Goal: Task Accomplishment & Management: Use online tool/utility

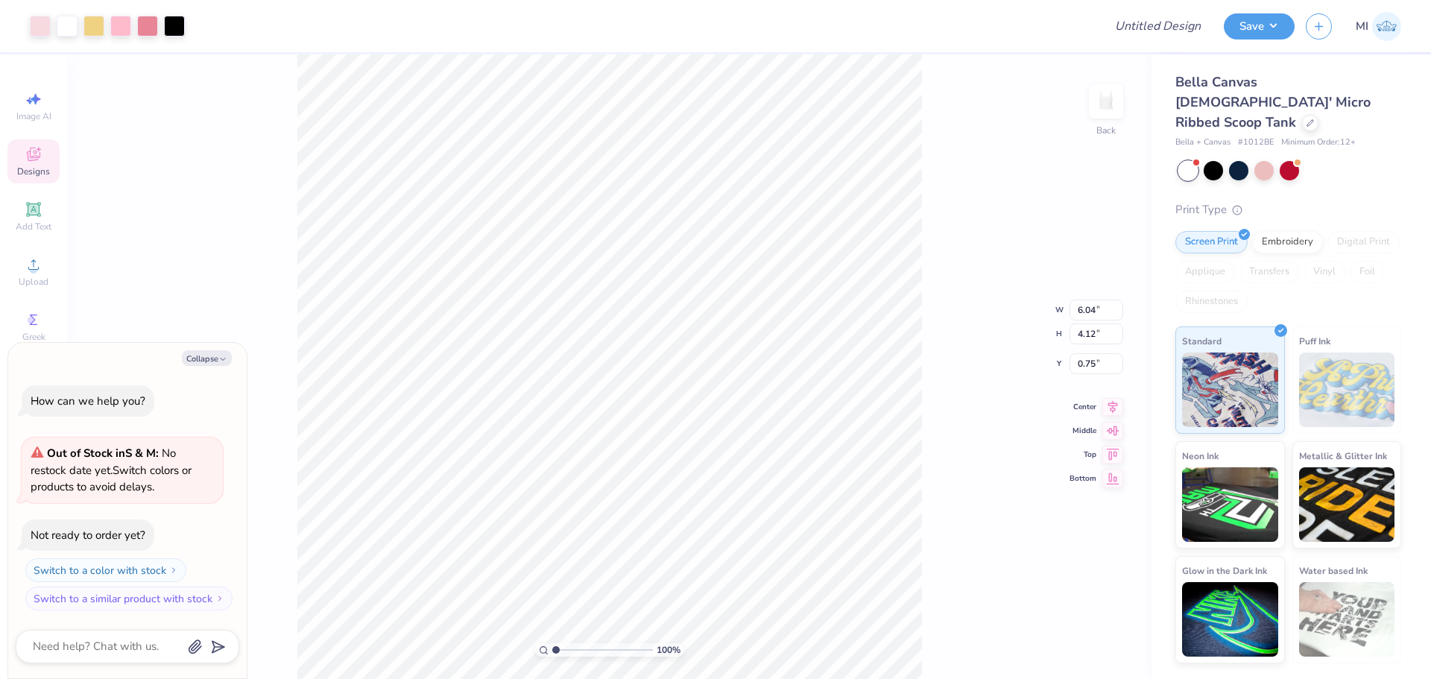
type textarea "x"
type input "2.75"
type input "0.62"
type input "2.47"
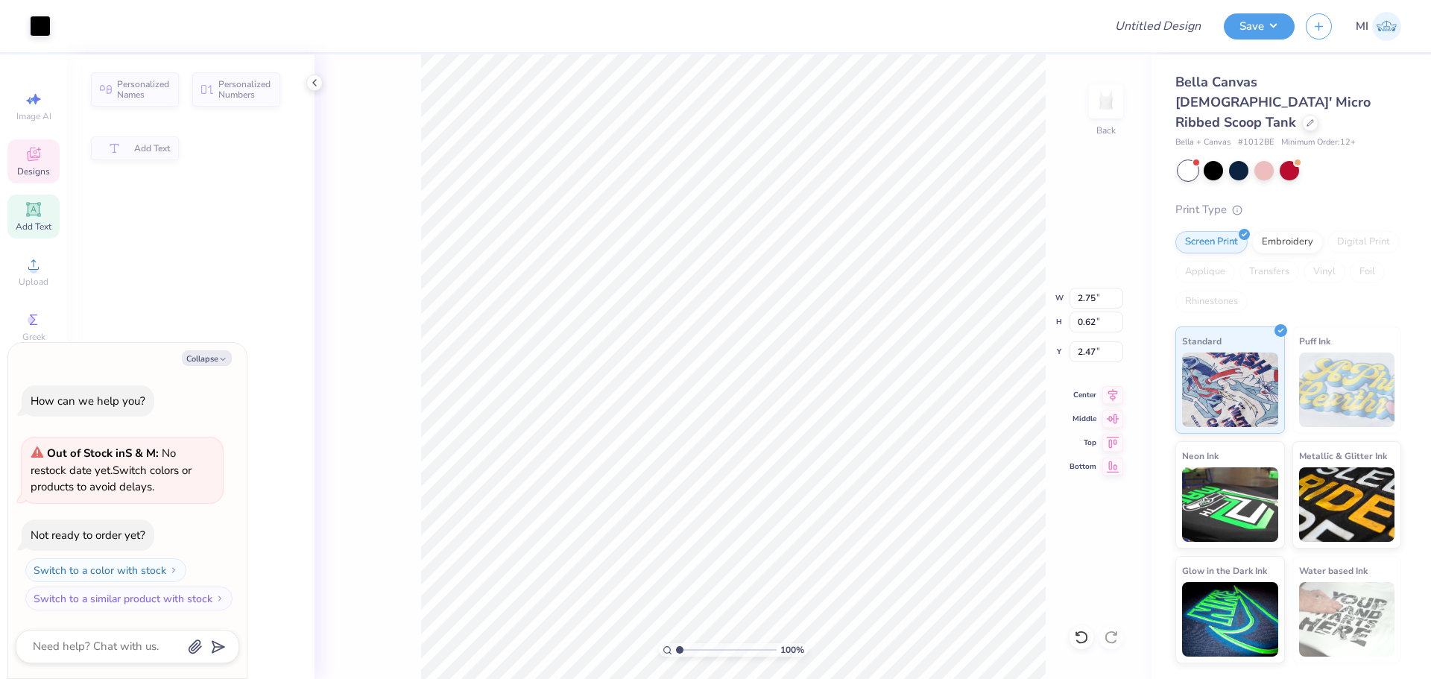
type textarea "x"
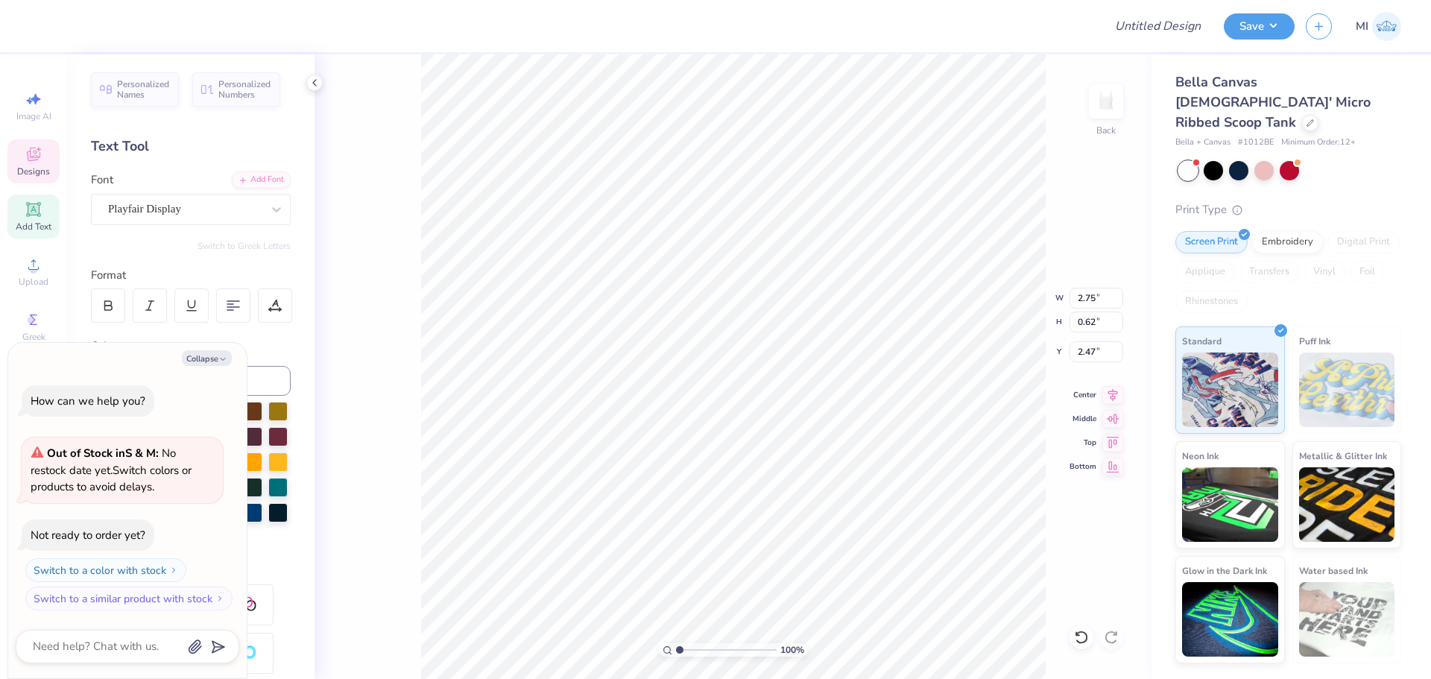
scroll to position [13, 1]
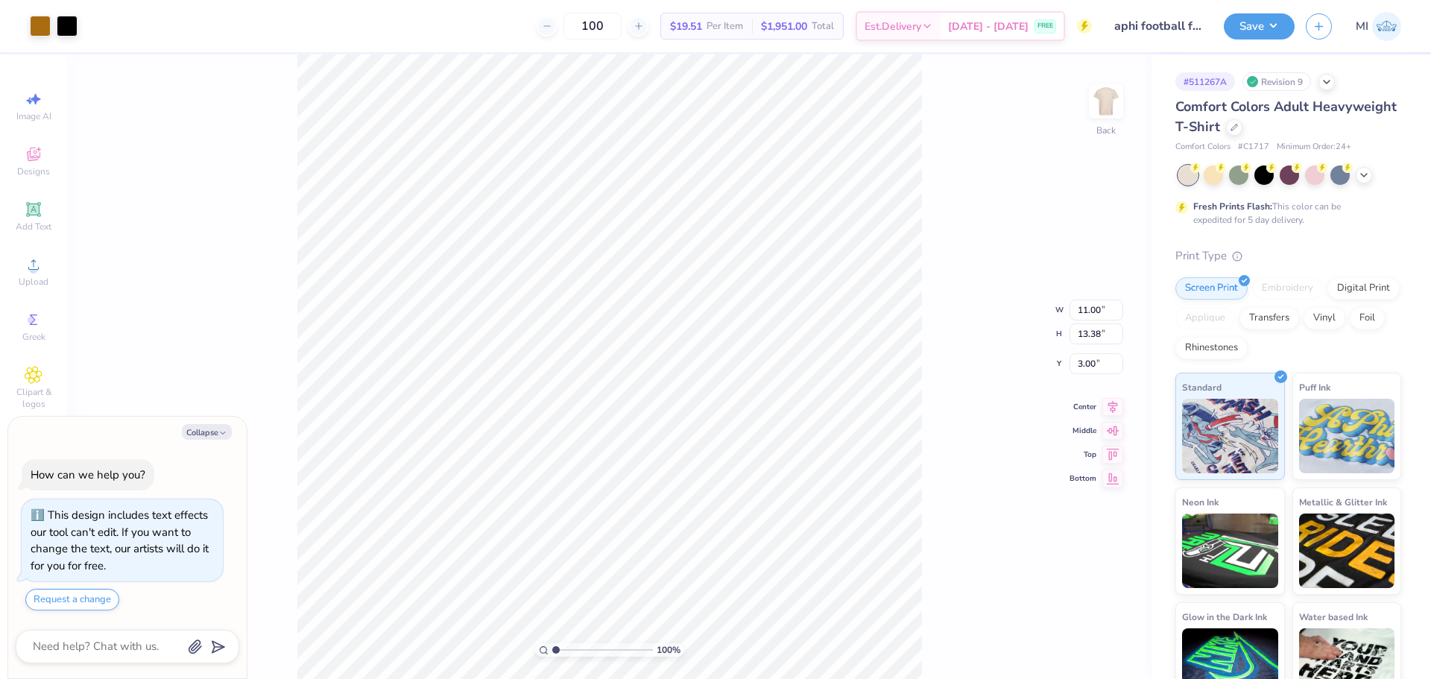
type textarea "x"
type input "3.32211092047231"
type textarea "x"
type input "3.32211092047231"
type textarea "x"
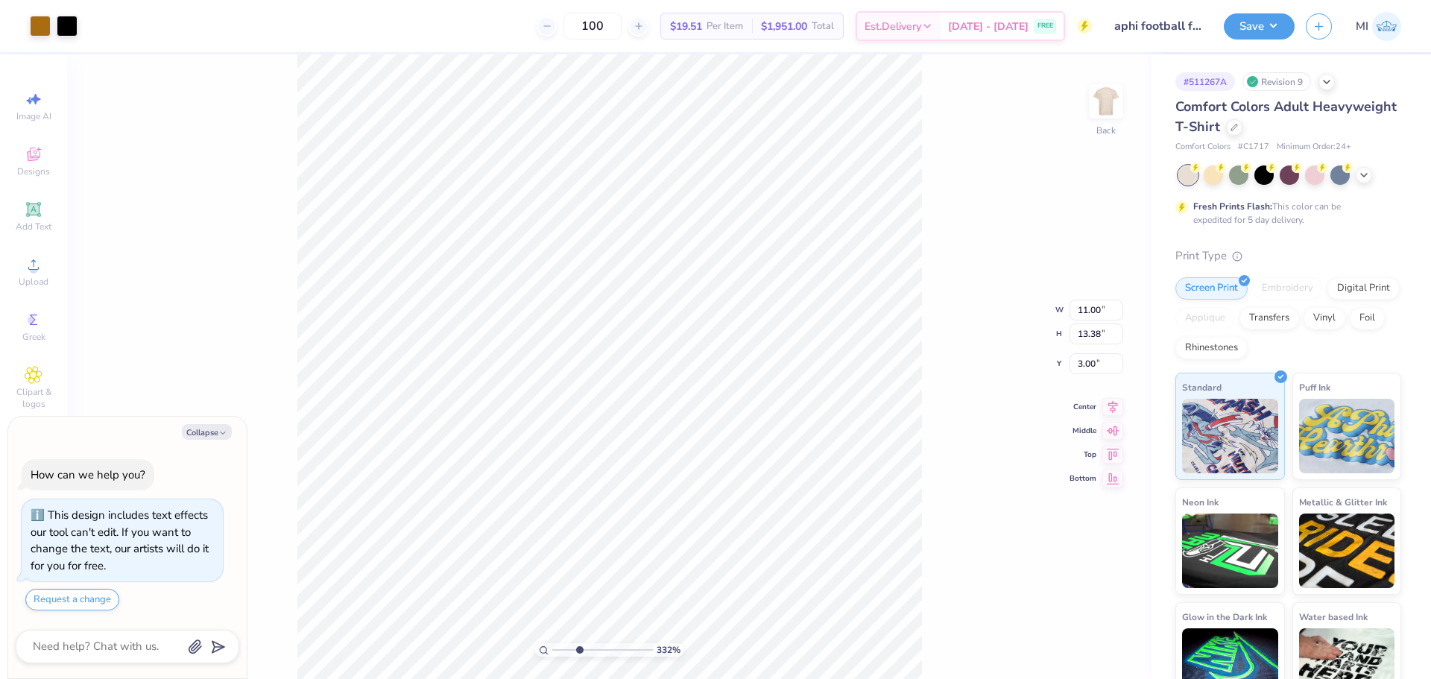
type input "3.32211092047231"
type textarea "x"
type input "3.32211092047231"
type textarea "x"
type input "3.32211092047231"
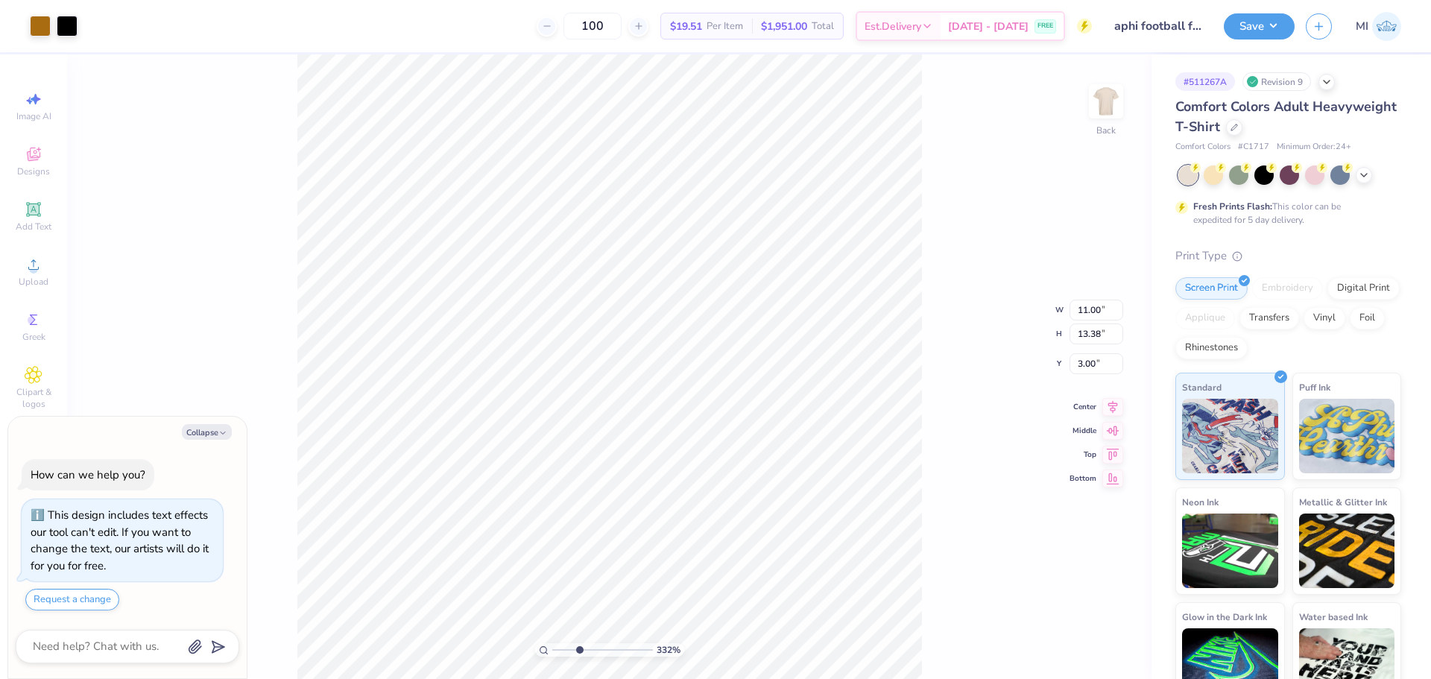
type input "2.10"
type input "1.20"
type input "9.51"
type textarea "x"
type input "3.32211092047231"
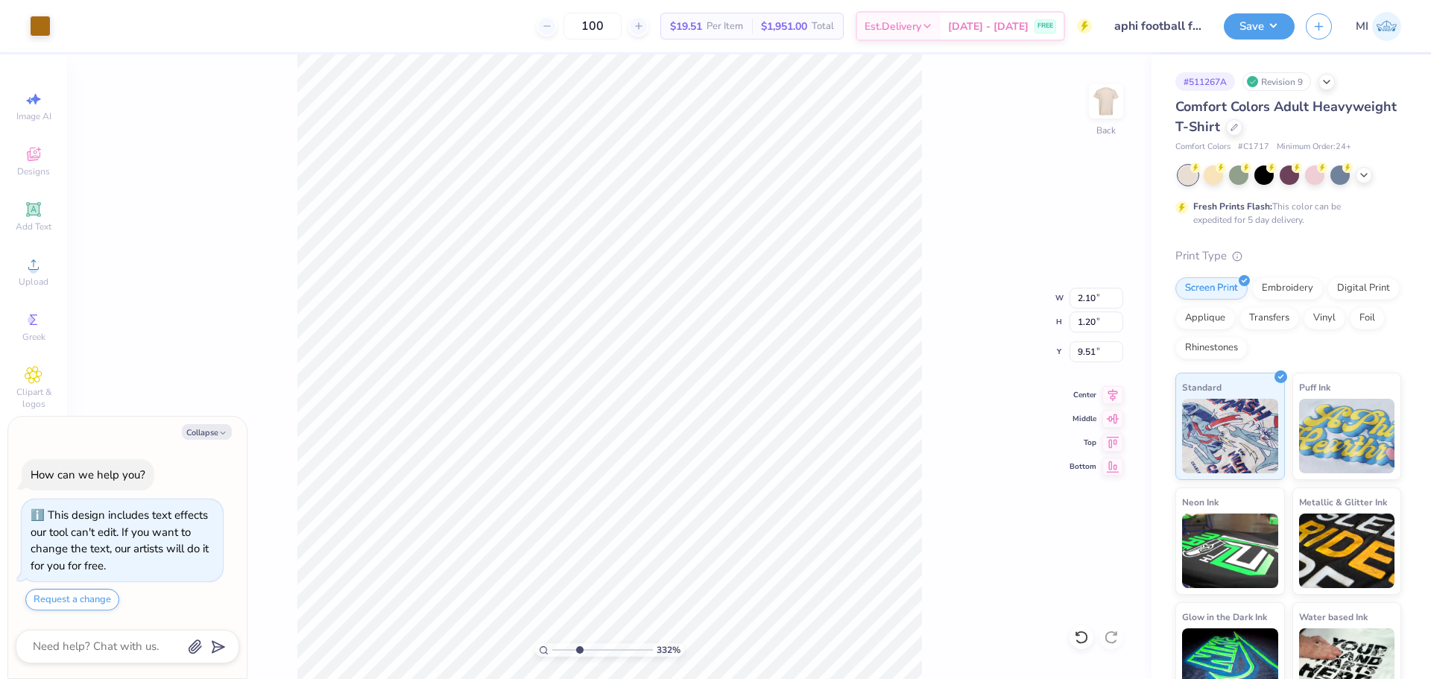
type input "4.09"
type input "4.94"
type input "8.19"
type textarea "x"
type input "3.32211092047231"
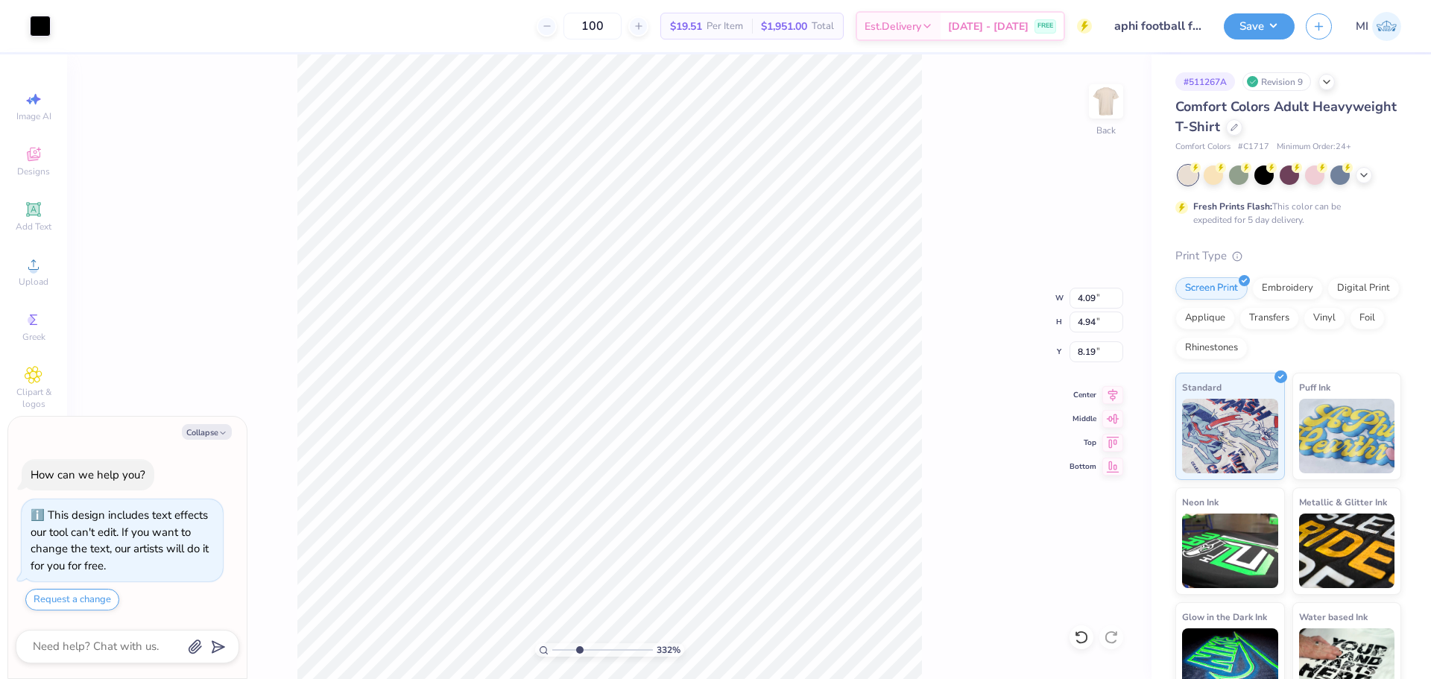
type input "2.10"
type input "1.20"
type input "9.51"
type textarea "x"
type input "3.32211092047231"
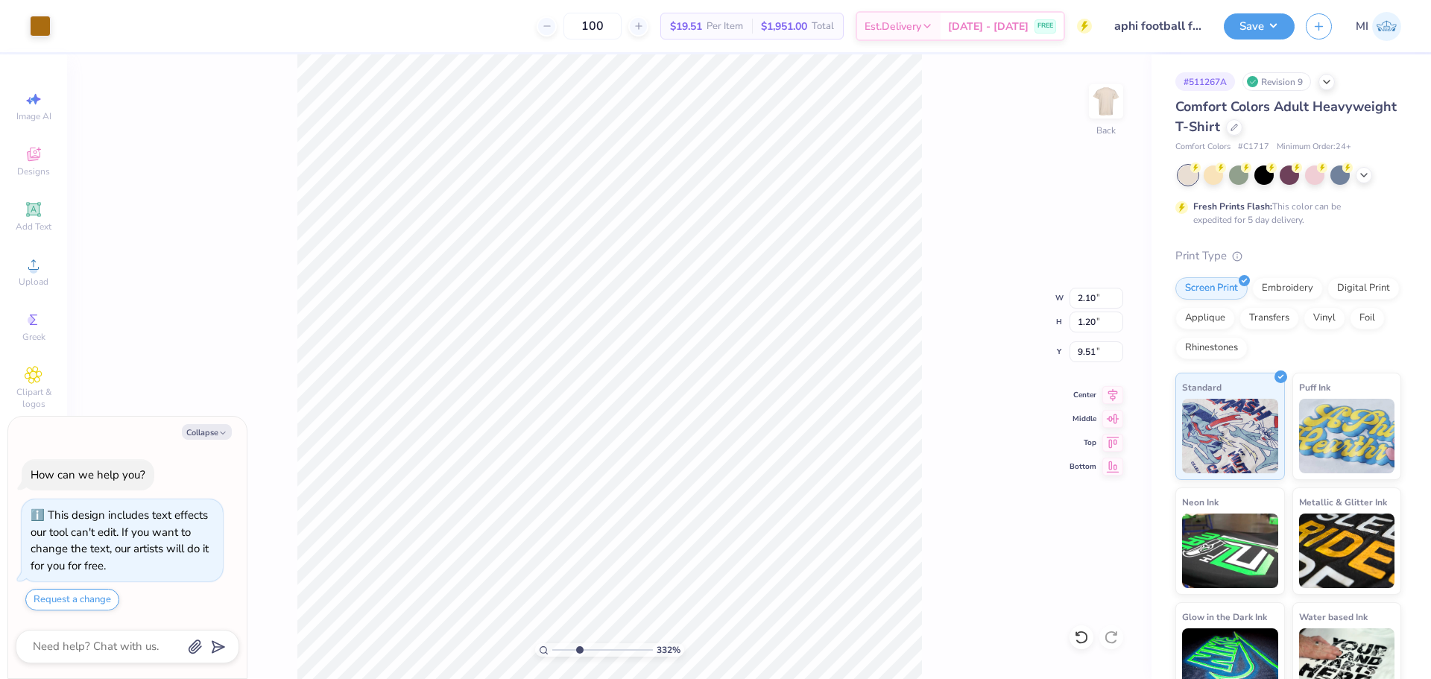
type textarea "x"
type input "3.32211092047231"
type textarea "x"
type input "3.32211092047231"
type input "9.05"
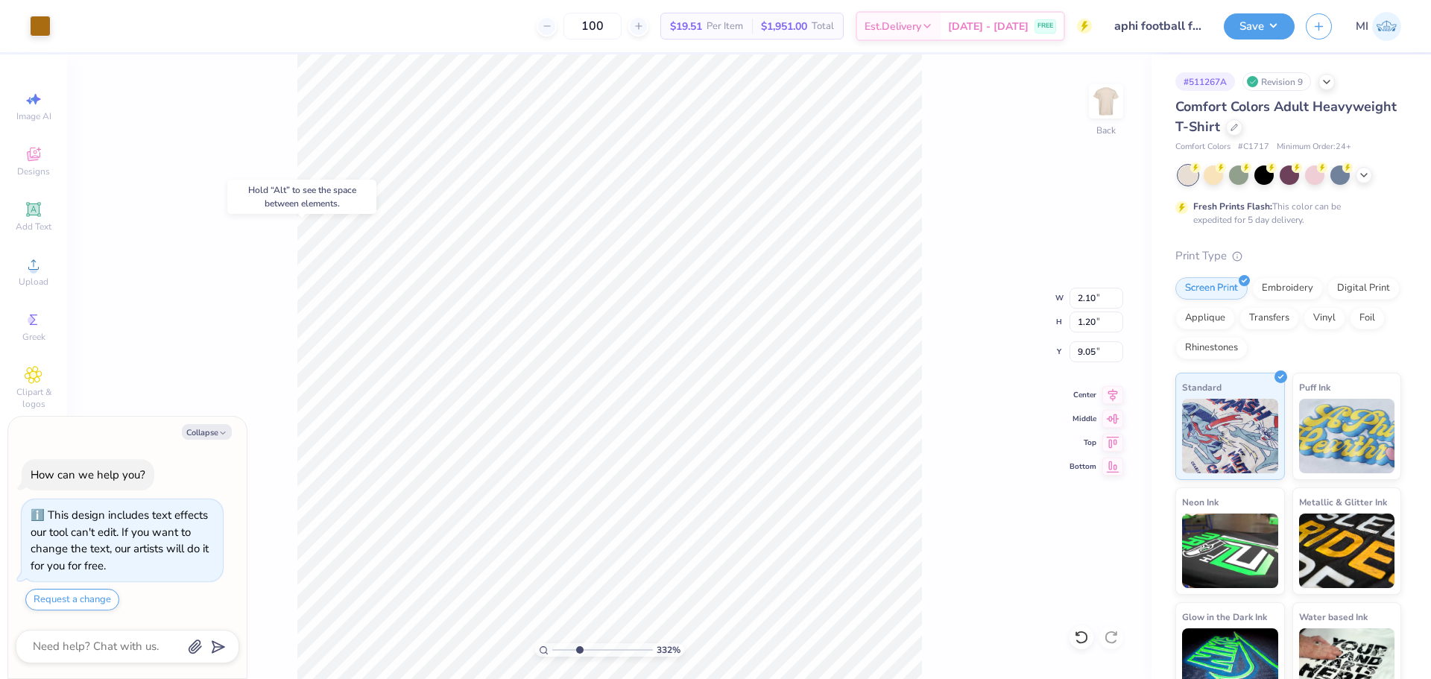
type input "3.32211092047231"
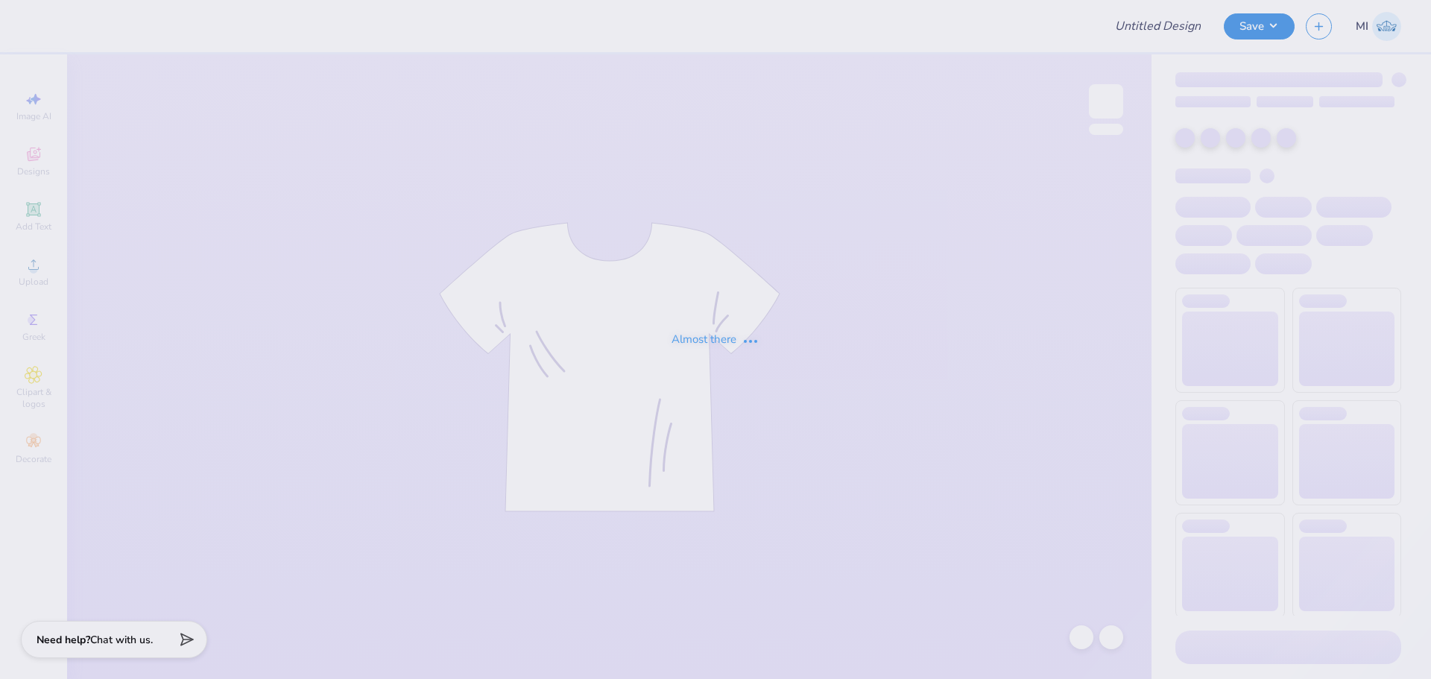
type input "Parent's weekend Hats"
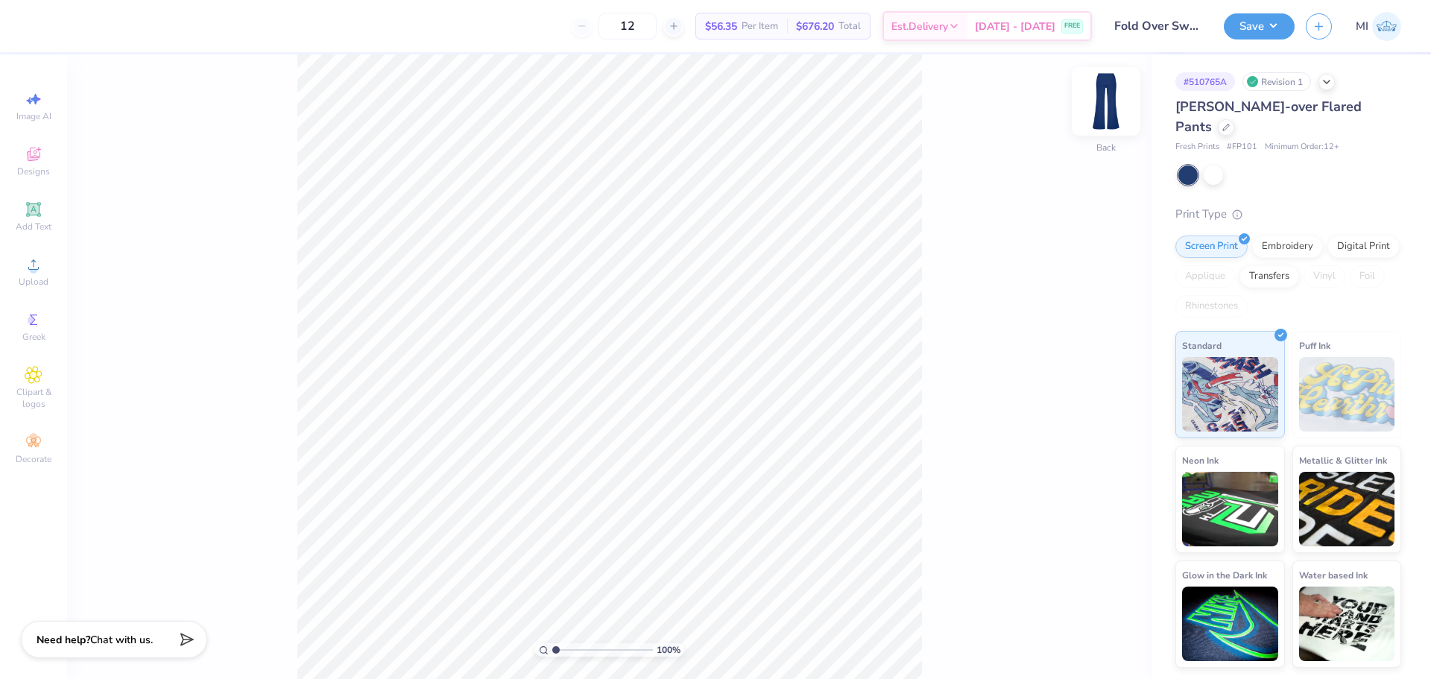
click at [1112, 98] on img at bounding box center [1107, 102] width 60 height 60
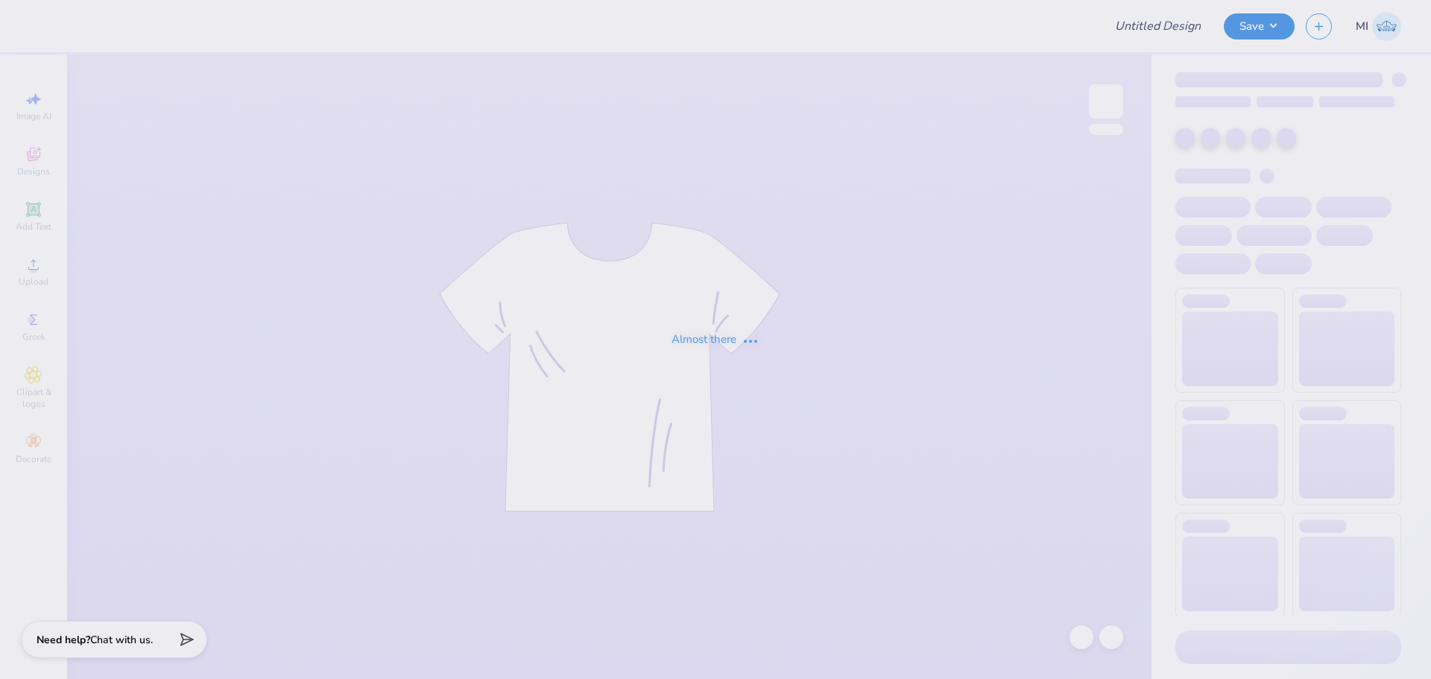
type input "dphie parents weekend 25"
type input "24"
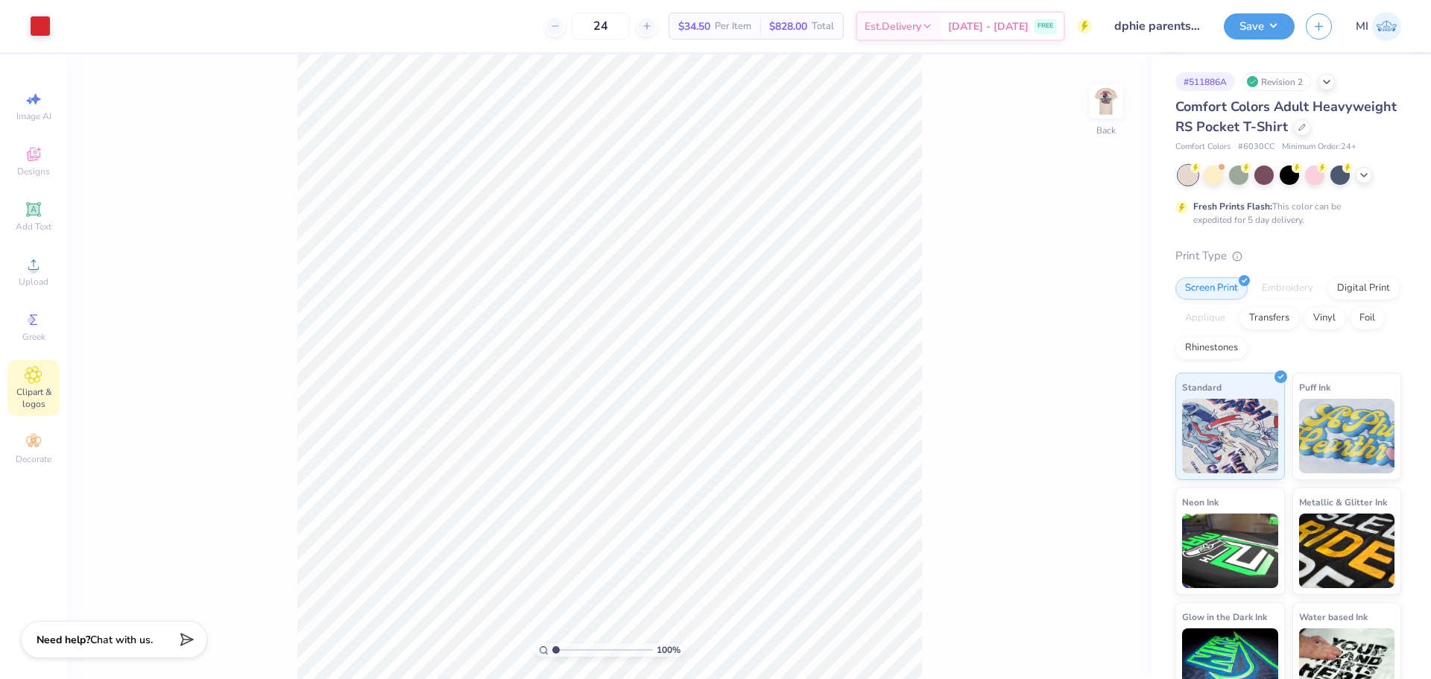
click at [31, 379] on icon at bounding box center [33, 375] width 16 height 16
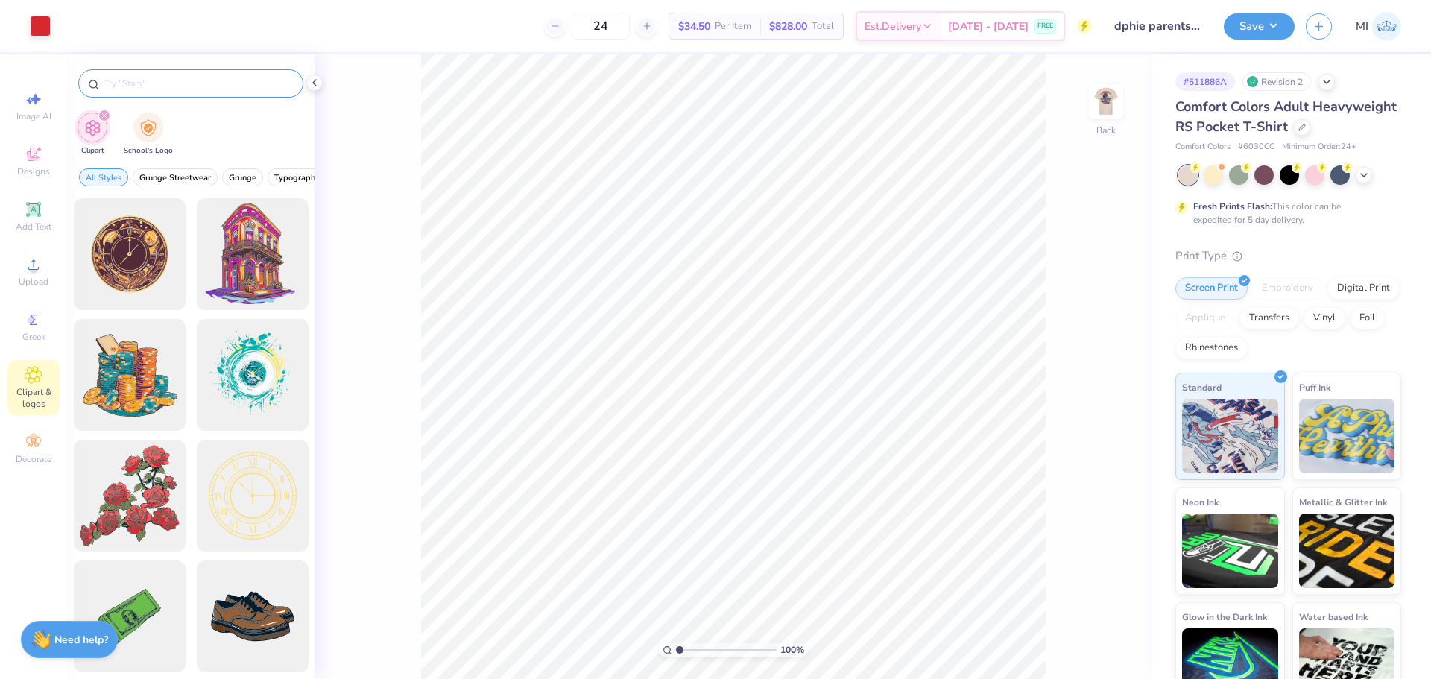
paste input "Florida Atlantic University"
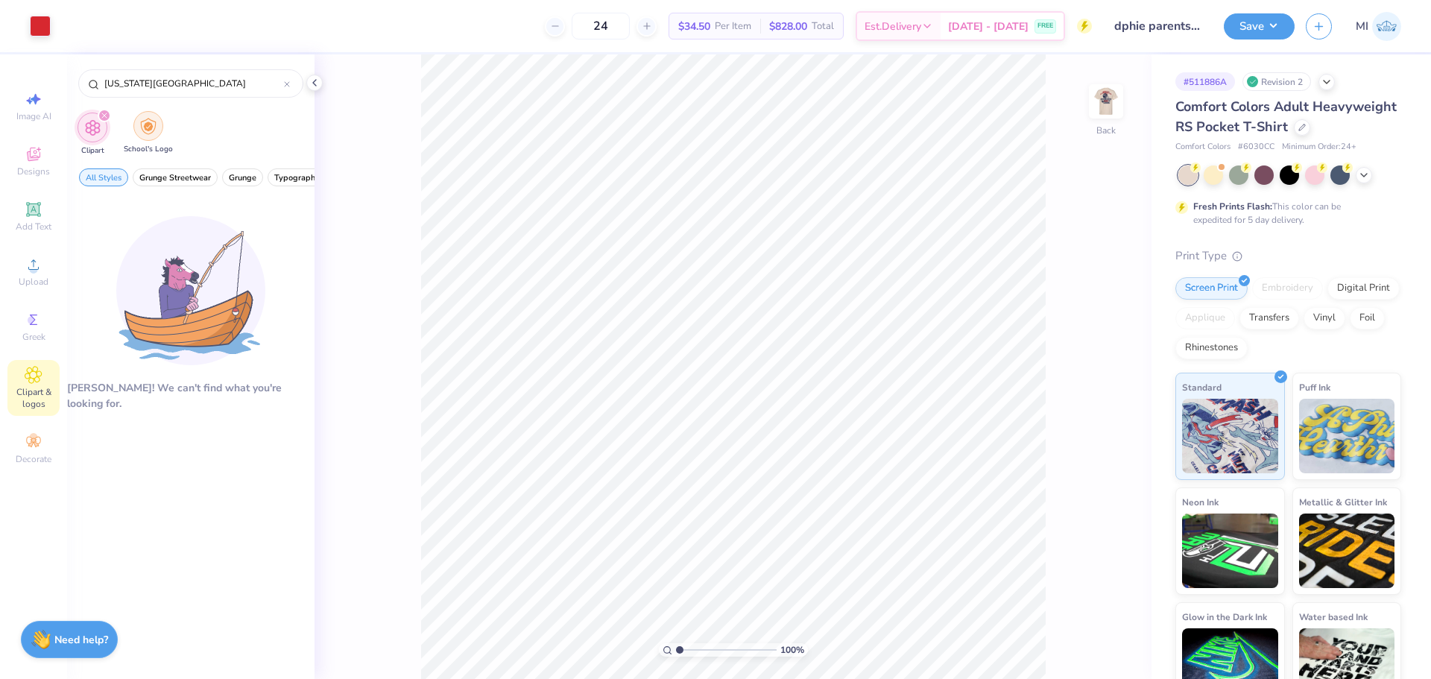
type input "Florida Atlantic University"
click at [149, 118] on img "filter for School's Logo" at bounding box center [148, 126] width 16 height 17
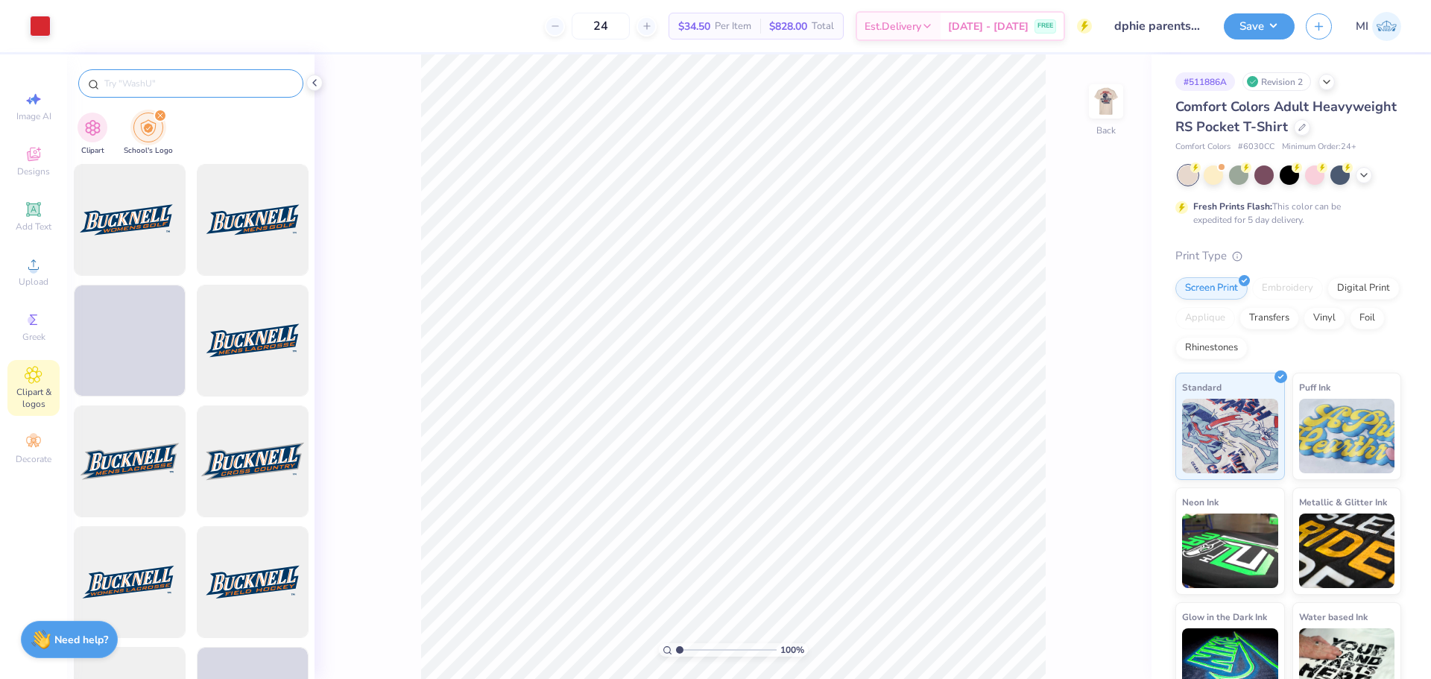
click at [151, 75] on div at bounding box center [190, 83] width 225 height 28
click at [149, 81] on input "text" at bounding box center [198, 83] width 191 height 15
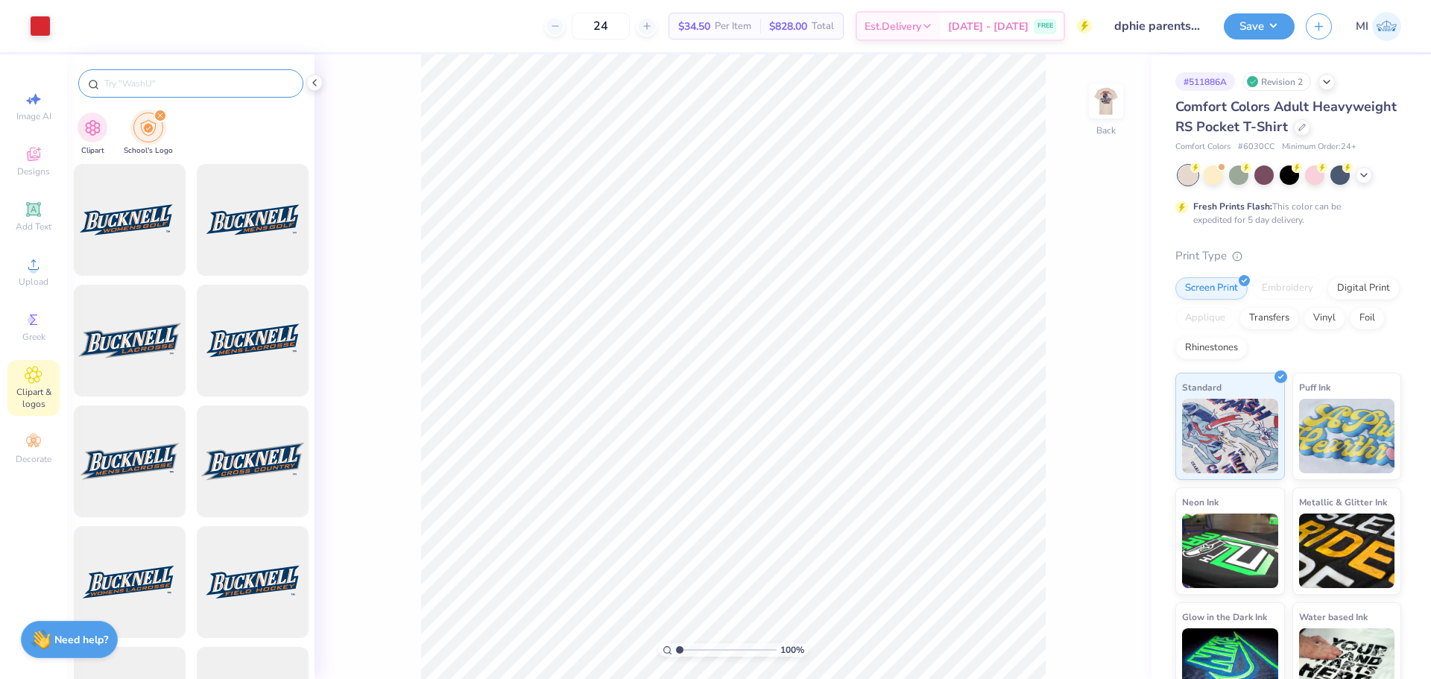
paste input "Florida Atlantic University"
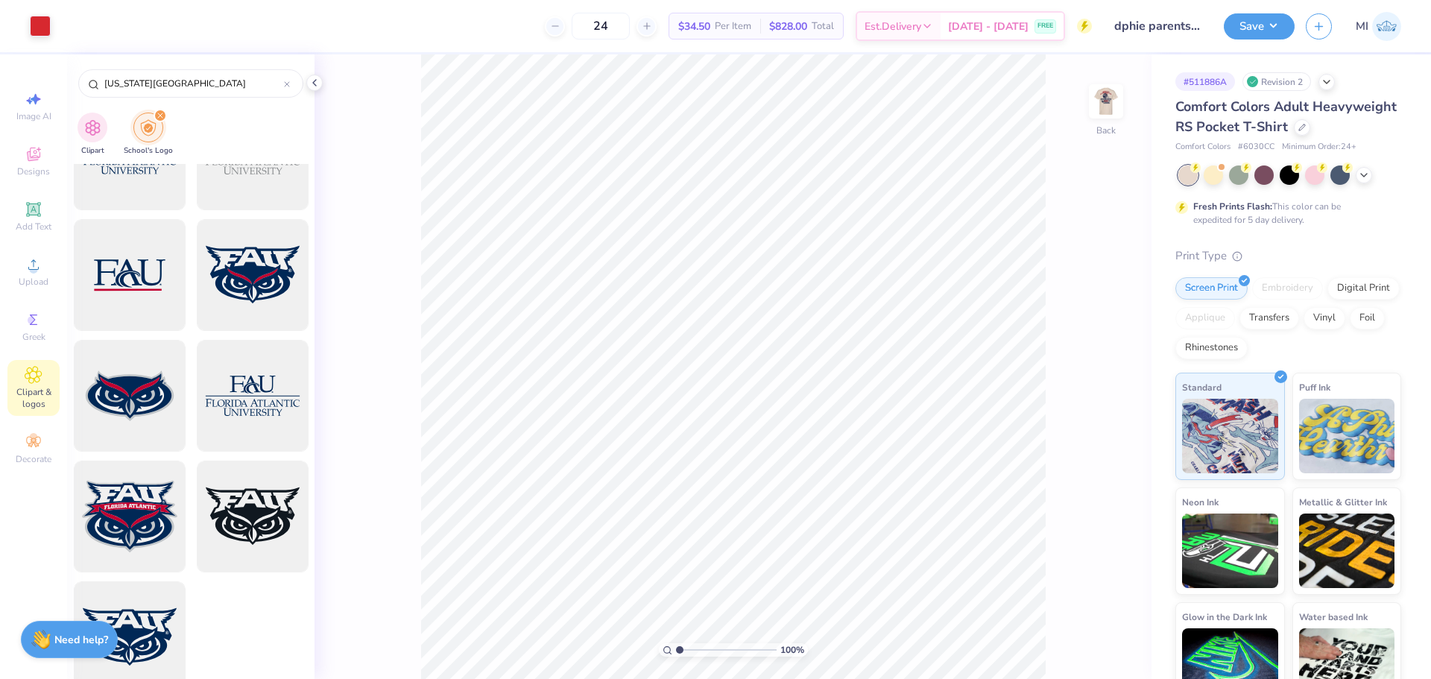
scroll to position [450, 0]
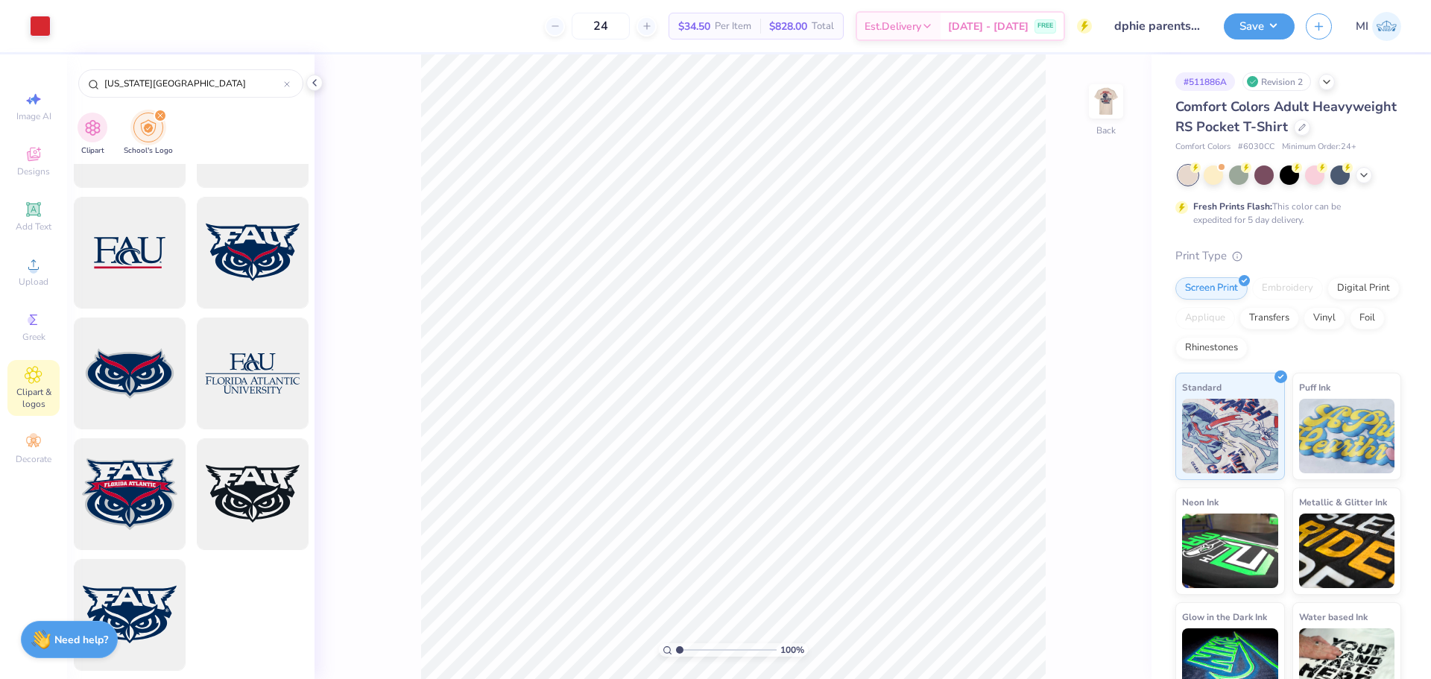
type input "Florida Atlantic University"
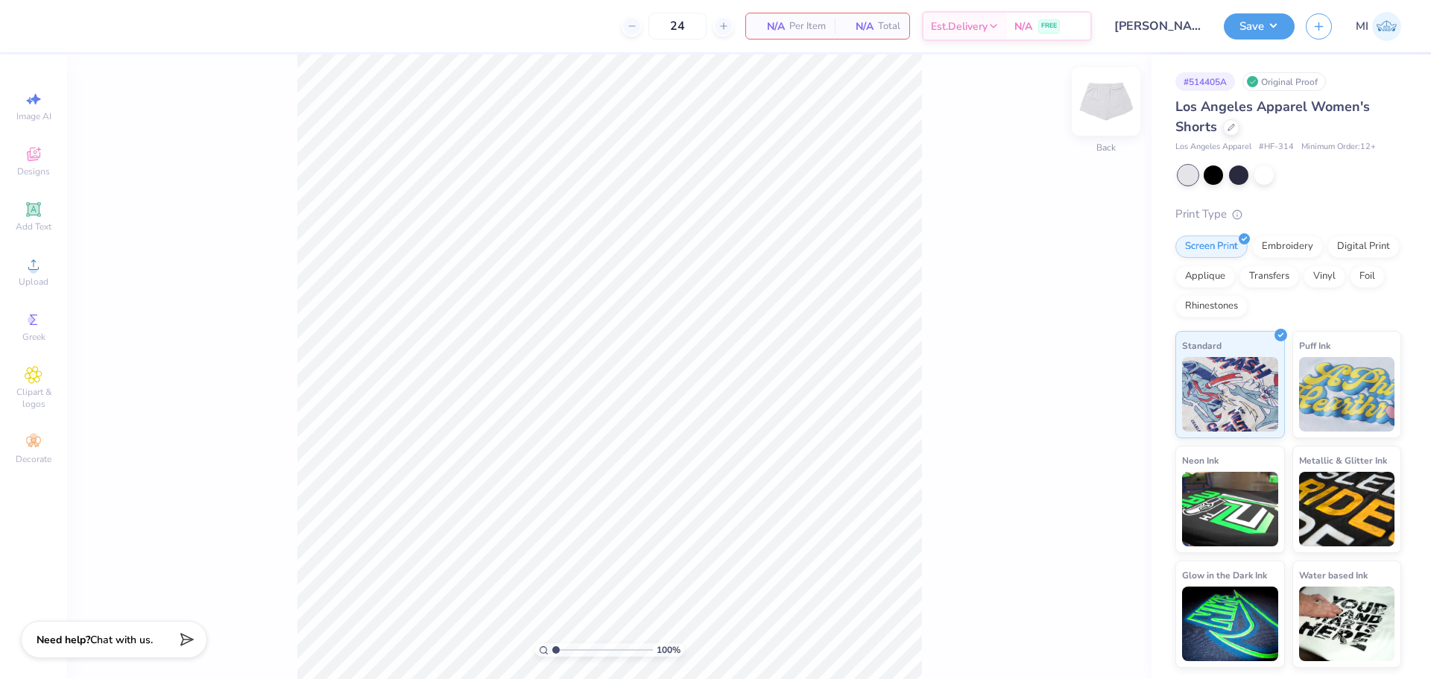
click at [1122, 102] on img at bounding box center [1107, 102] width 60 height 60
click at [38, 374] on icon at bounding box center [33, 375] width 17 height 18
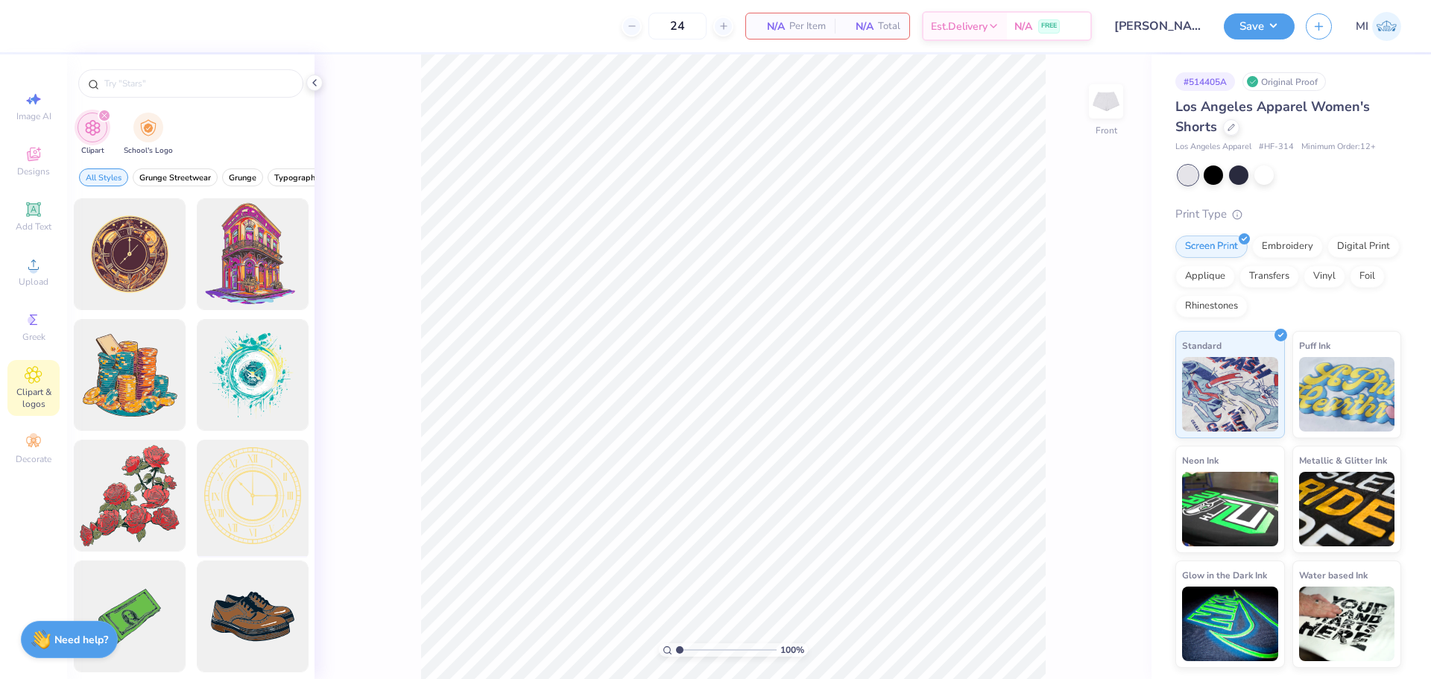
click at [256, 461] on div at bounding box center [252, 496] width 123 height 123
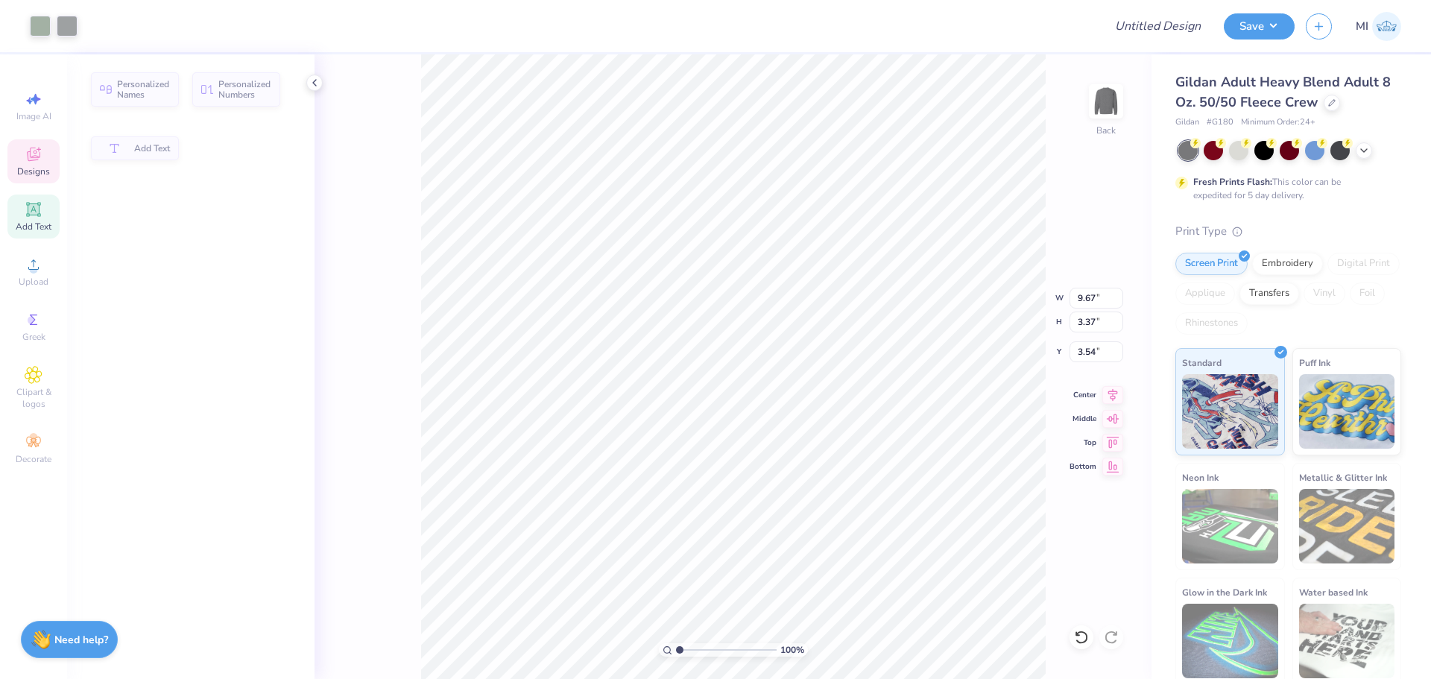
type input "3.37"
type input "3.54"
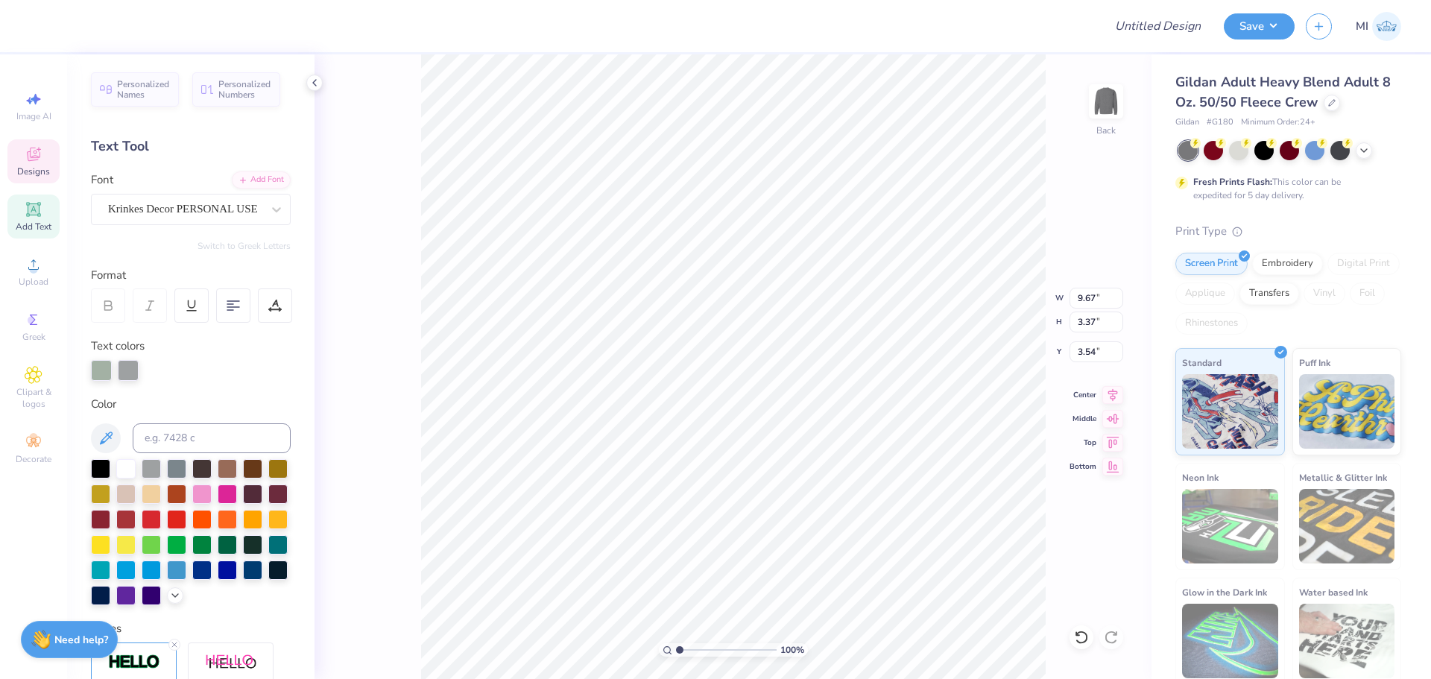
scroll to position [13, 2]
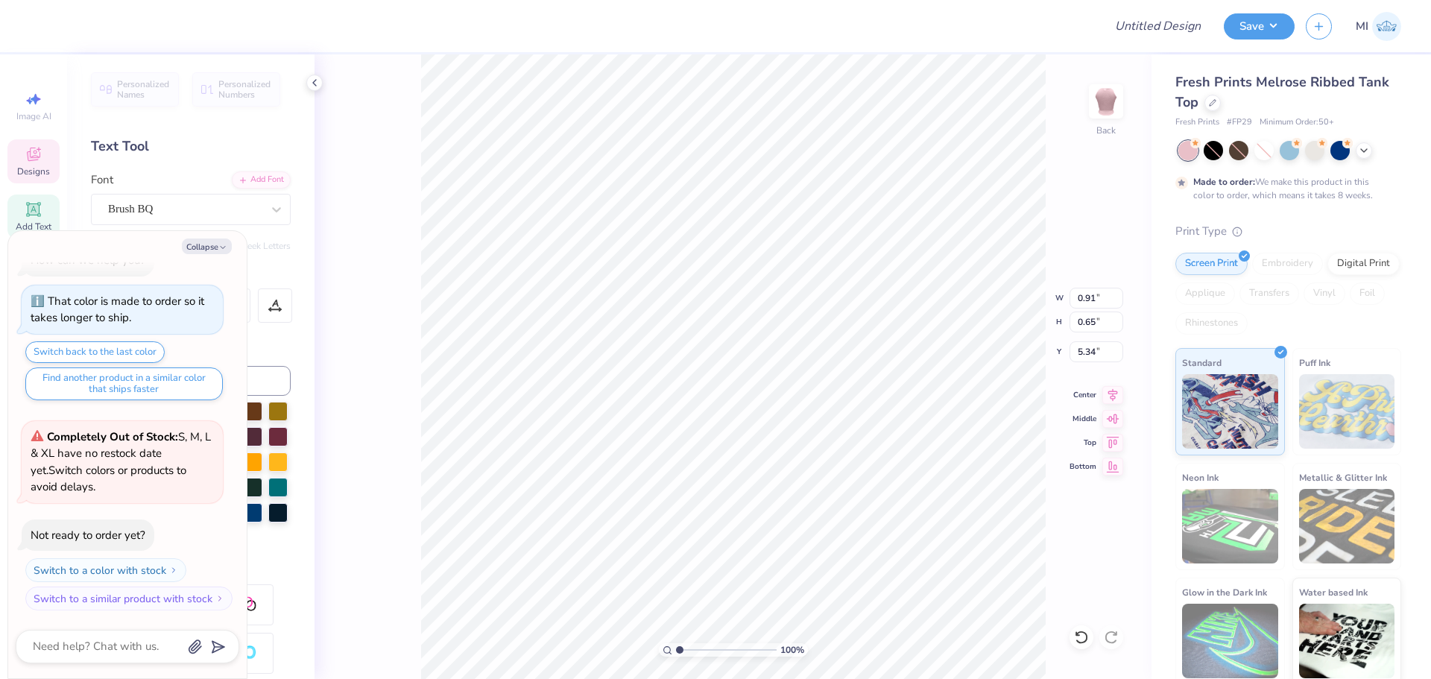
scroll to position [13, 1]
type textarea "x"
type input "0.63"
type input "0.77"
type input "2.61"
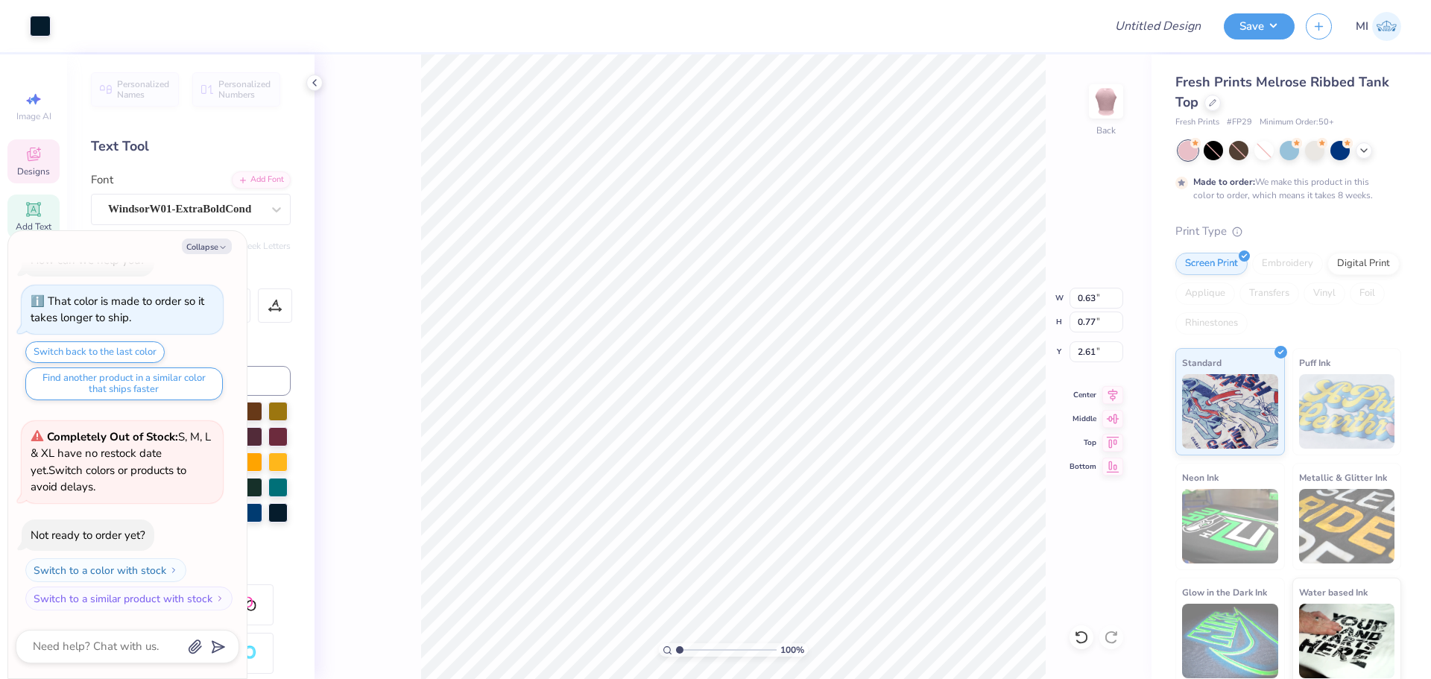
type textarea "x"
type input "5.42"
type input "5.33"
type input "2.12"
type textarea "x"
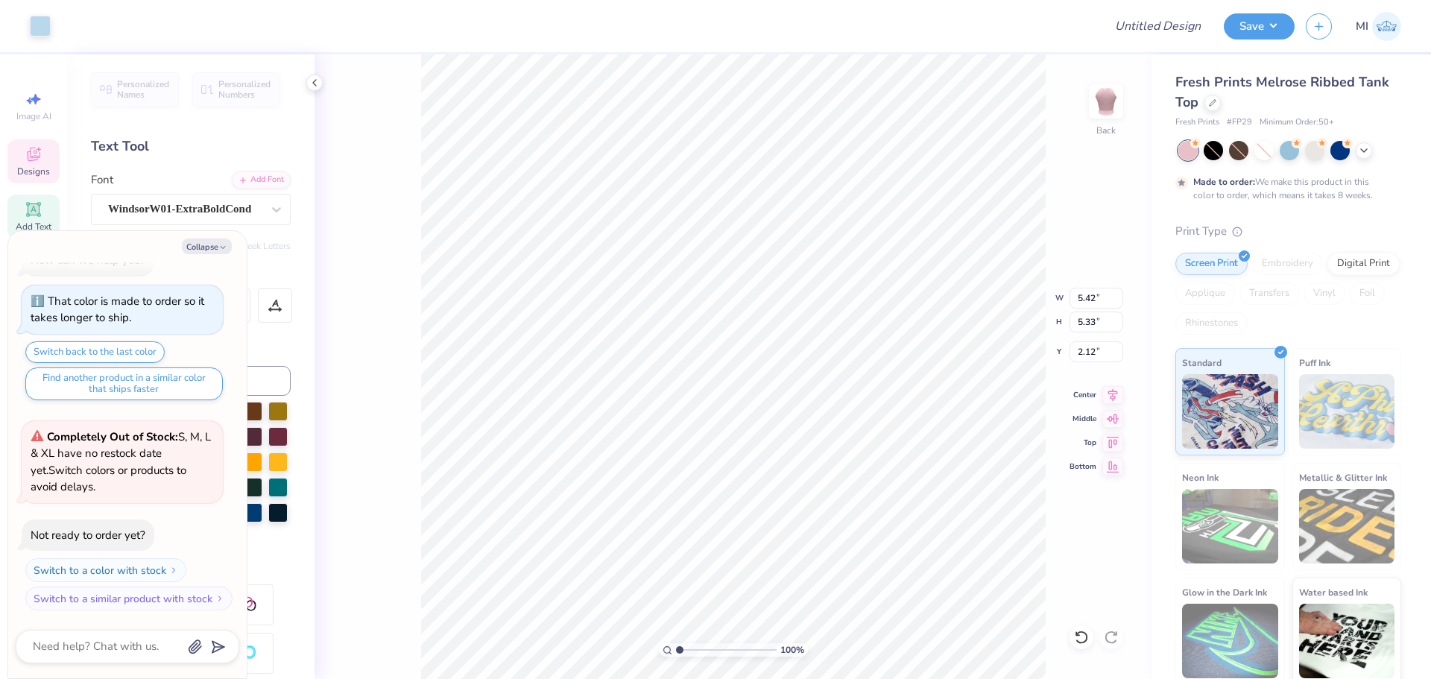
type input "0.59"
type input "0.85"
type input "2.71"
